Goal: Find specific page/section: Find specific page/section

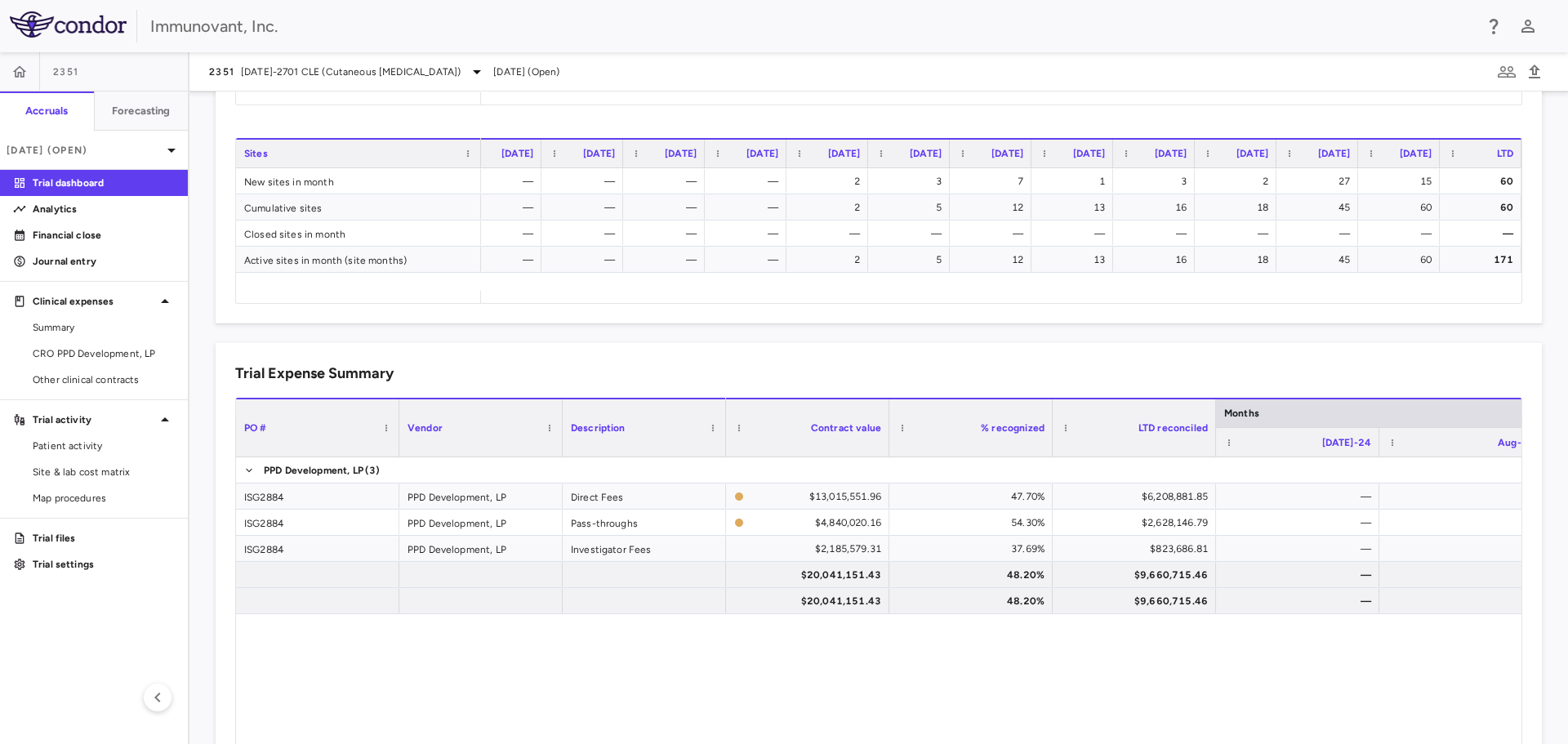
scroll to position [898, 0]
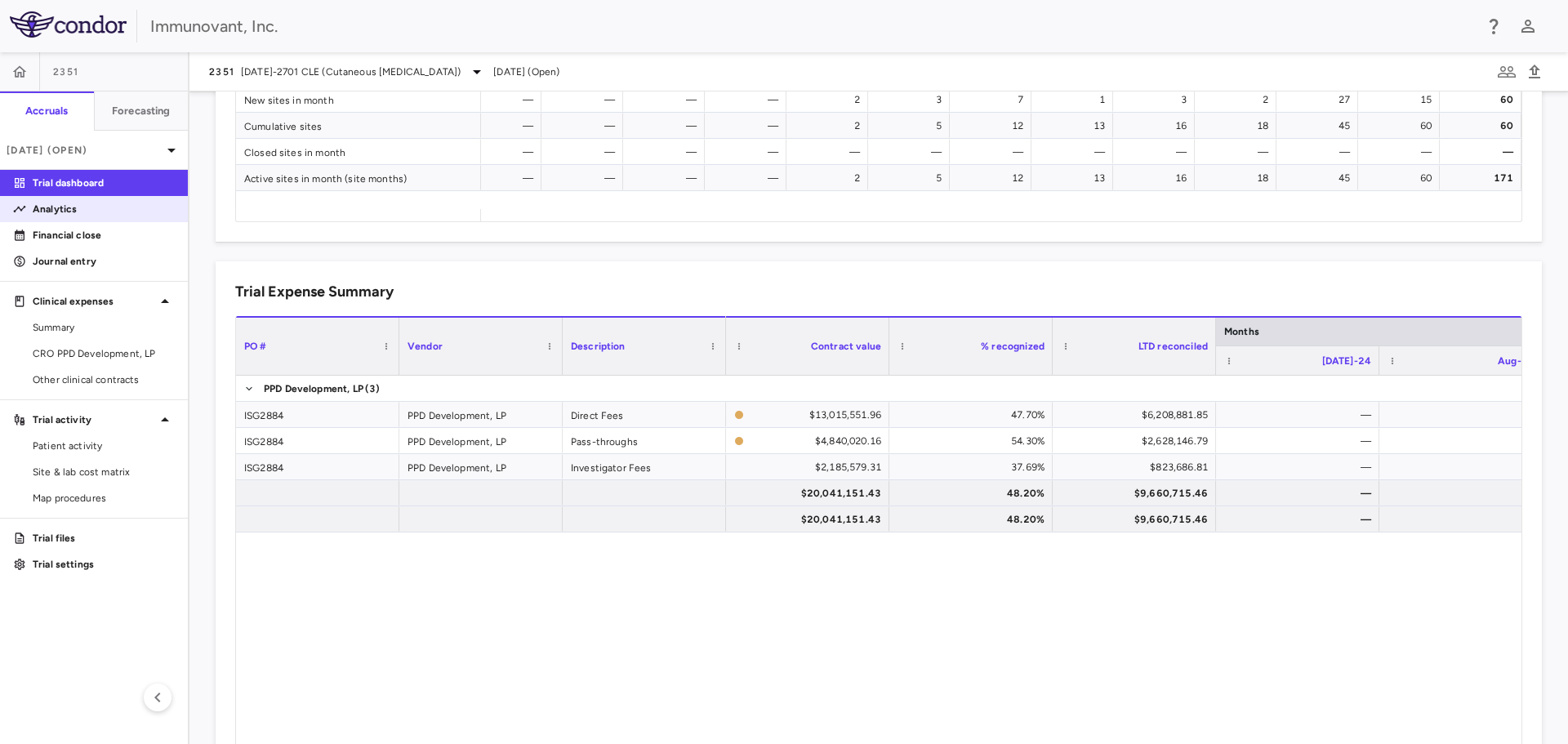
click at [92, 208] on p "Analytics" at bounding box center [104, 208] width 142 height 15
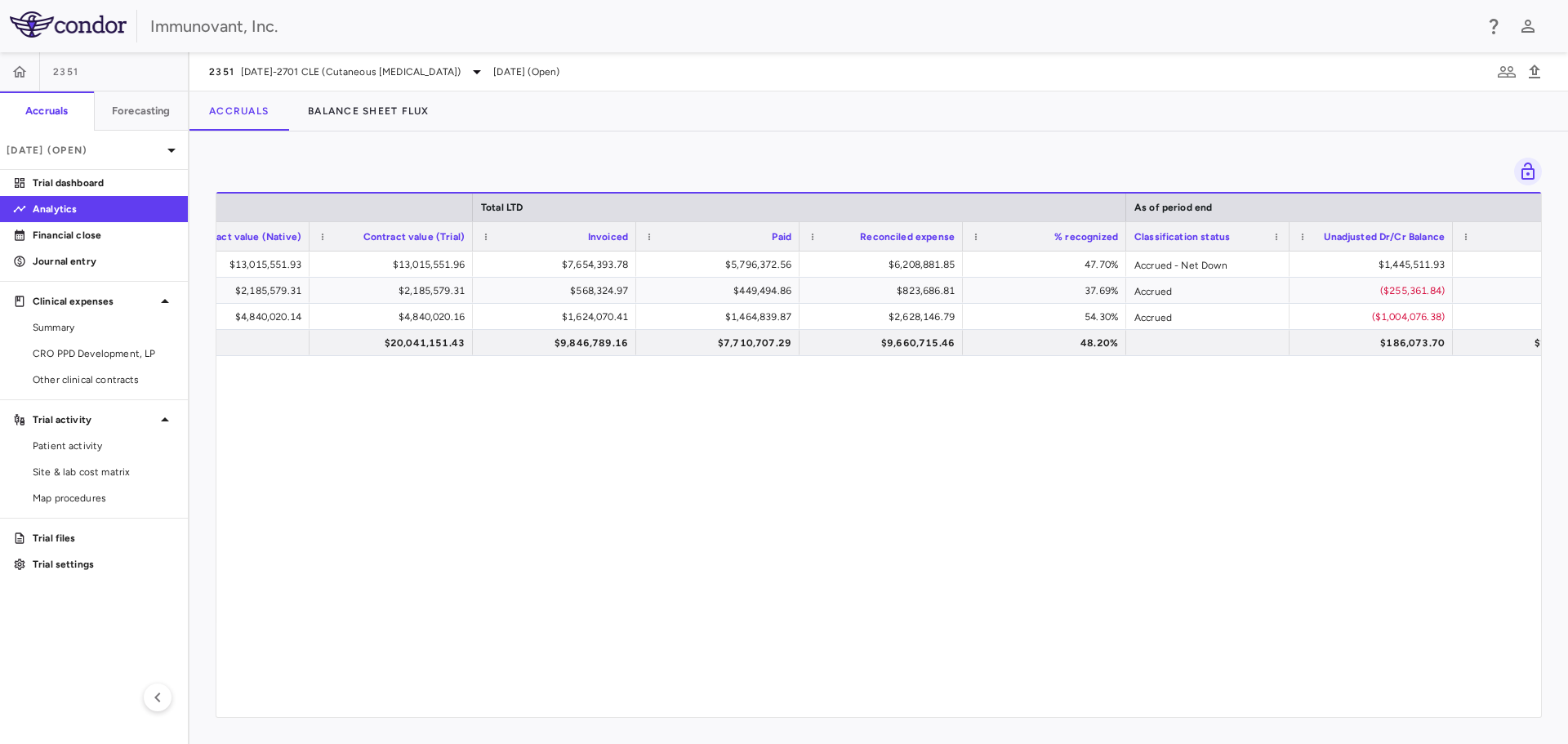
scroll to position [0, 1063]
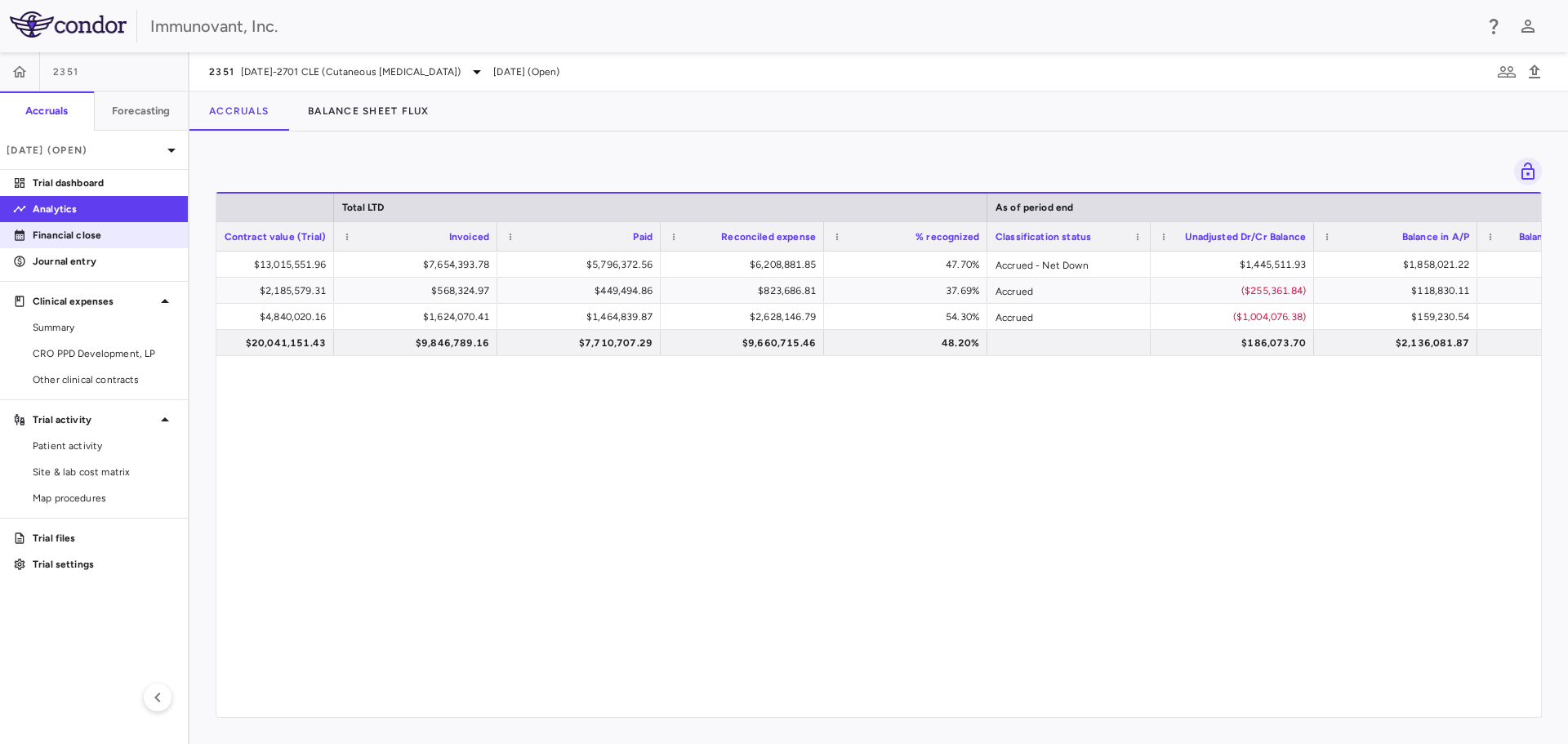
click at [68, 235] on p "Financial close" at bounding box center [104, 234] width 142 height 15
